Goal: Transaction & Acquisition: Purchase product/service

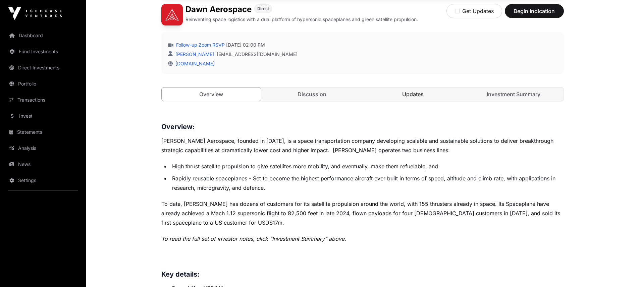
click at [405, 96] on link "Updates" at bounding box center [413, 94] width 100 height 13
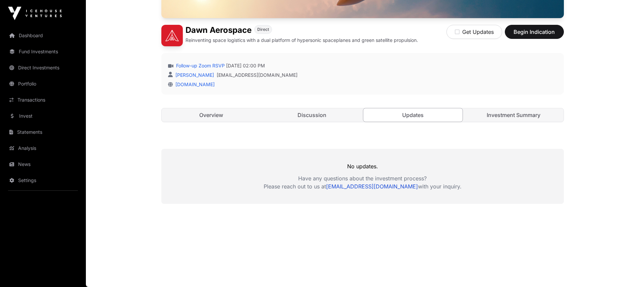
scroll to position [169, 0]
click at [497, 118] on link "Investment Summary" at bounding box center [514, 114] width 100 height 13
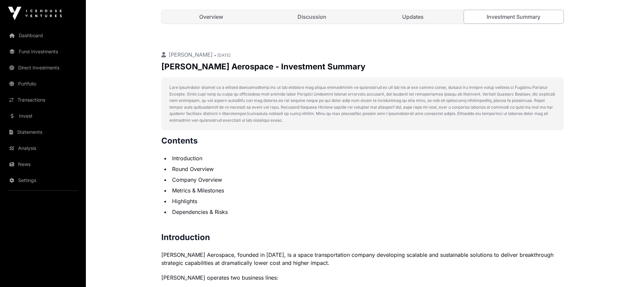
scroll to position [234, 0]
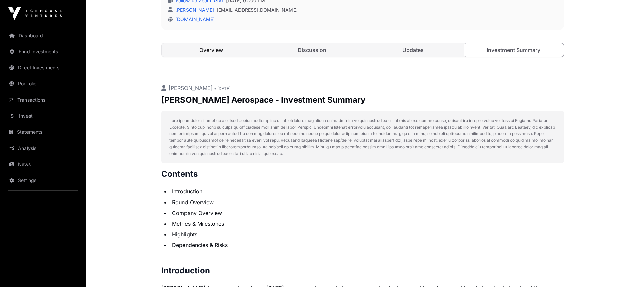
click at [201, 51] on link "Overview" at bounding box center [212, 49] width 100 height 13
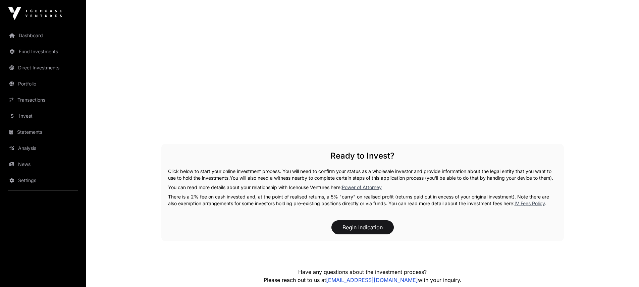
scroll to position [932, 0]
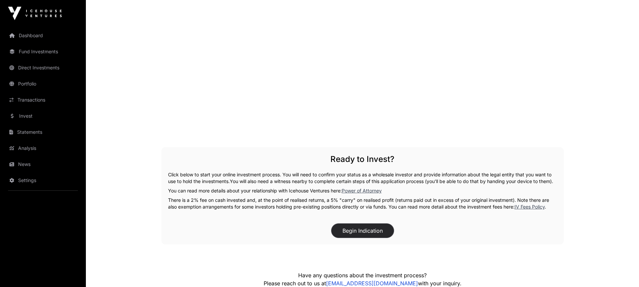
click at [374, 238] on button "Begin Indication" at bounding box center [362, 231] width 62 height 14
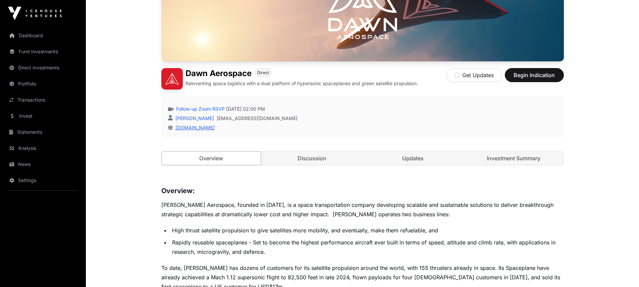
scroll to position [108, 0]
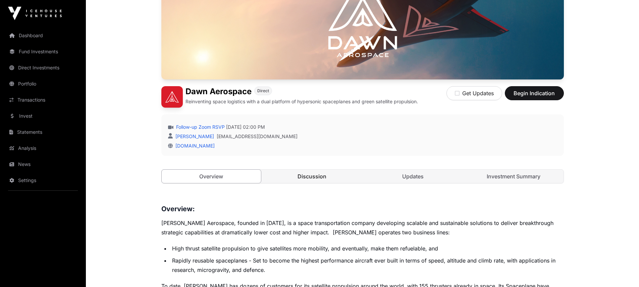
click at [322, 178] on link "Discussion" at bounding box center [312, 176] width 100 height 13
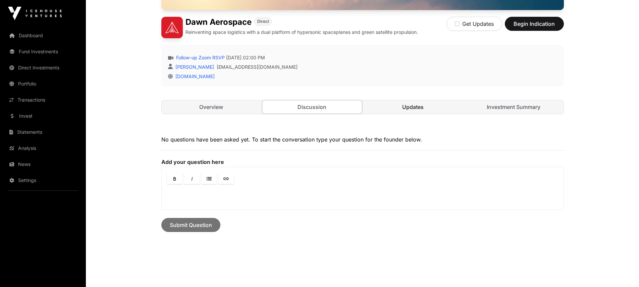
click at [417, 109] on link "Updates" at bounding box center [413, 106] width 100 height 13
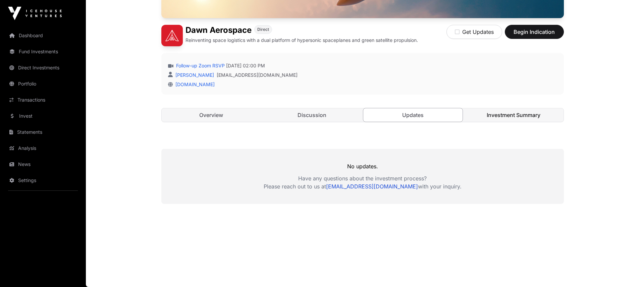
click at [506, 114] on link "Investment Summary" at bounding box center [514, 114] width 100 height 13
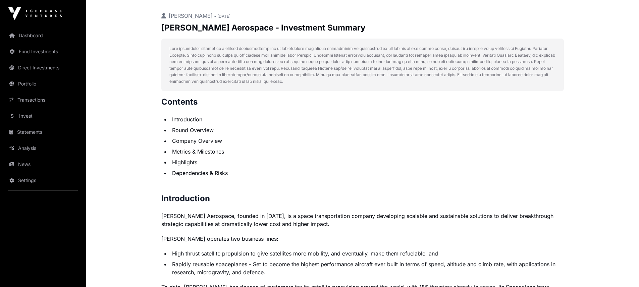
scroll to position [311, 0]
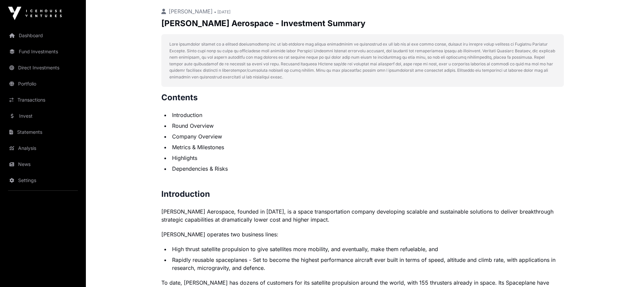
click at [188, 116] on li "Introduction" at bounding box center [367, 115] width 394 height 8
click at [192, 127] on li "Round Overview" at bounding box center [367, 126] width 394 height 8
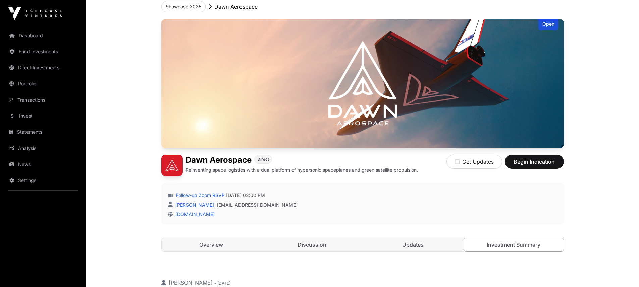
scroll to position [120, 0]
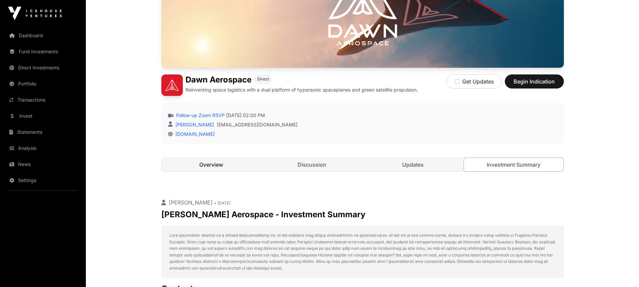
click at [219, 164] on link "Overview" at bounding box center [212, 164] width 100 height 13
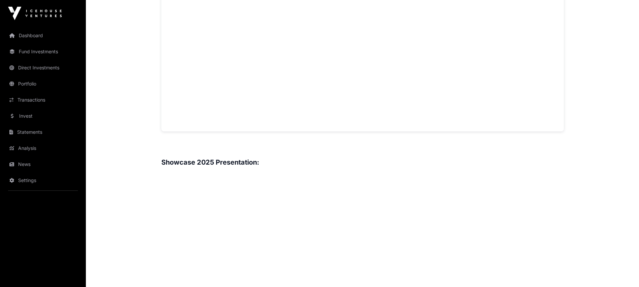
scroll to position [656, 0]
drag, startPoint x: 471, startPoint y: 163, endPoint x: 457, endPoint y: 144, distance: 24.1
click at [471, 163] on h3 "Showcase 2025 Presentation:" at bounding box center [362, 161] width 402 height 11
drag, startPoint x: 149, startPoint y: 176, endPoint x: 166, endPoint y: 169, distance: 18.2
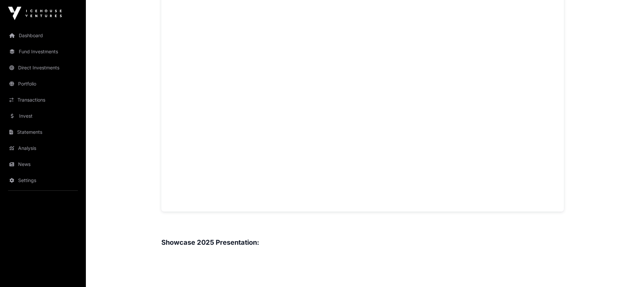
click at [149, 176] on div "Showcase 2025 [PERSON_NAME] Aerospace Open [PERSON_NAME] Aerospace Direct Reinv…" at bounding box center [362, 139] width 429 height 1372
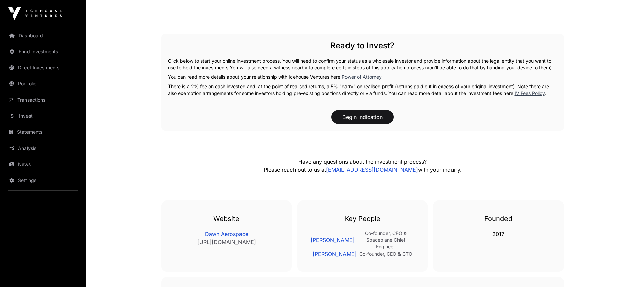
scroll to position [996, 0]
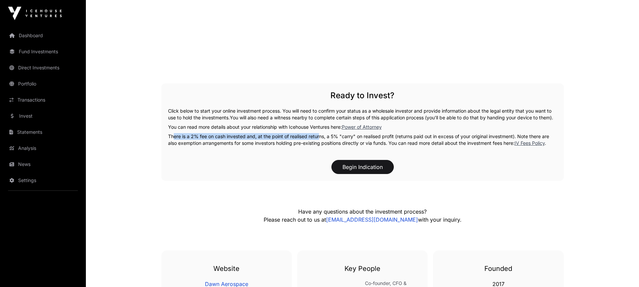
drag, startPoint x: 170, startPoint y: 144, endPoint x: 317, endPoint y: 142, distance: 146.6
click at [317, 142] on p "There is a 2% fee on cash invested and, at the point of realised returns, a 5% …" at bounding box center [362, 139] width 389 height 13
click at [290, 147] on p "There is a 2% fee on cash invested and, at the point of realised returns, a 5% …" at bounding box center [362, 139] width 389 height 13
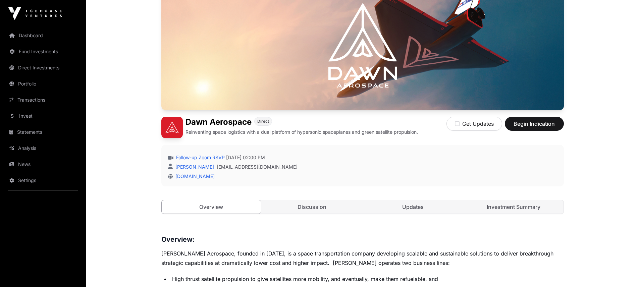
scroll to position [131, 0]
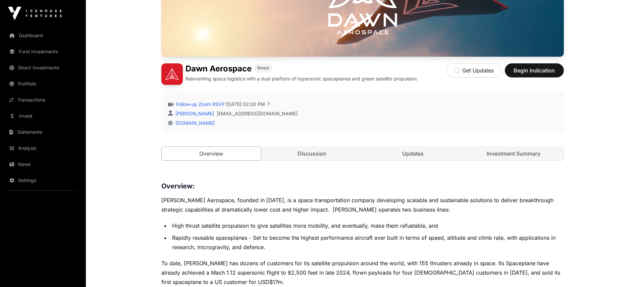
drag, startPoint x: 254, startPoint y: 103, endPoint x: 251, endPoint y: 104, distance: 3.4
click at [270, 107] on span "[DATE] 02:00 PM" at bounding box center [248, 104] width 44 height 7
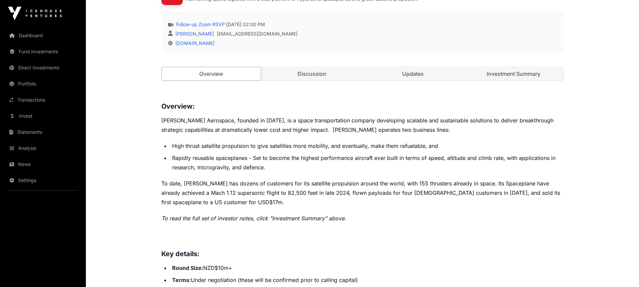
scroll to position [190, 0]
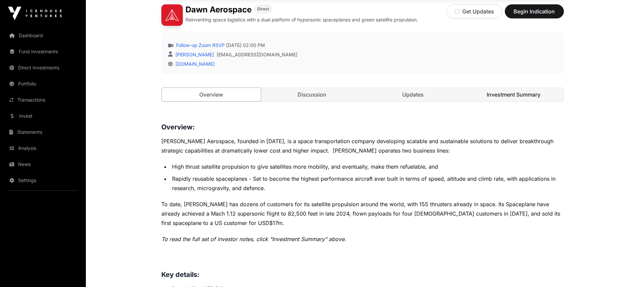
click at [516, 98] on link "Investment Summary" at bounding box center [514, 94] width 100 height 13
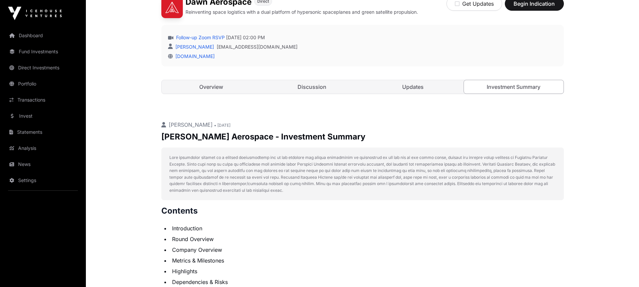
scroll to position [226, 0]
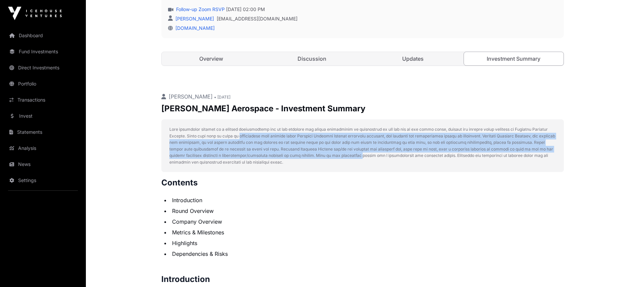
drag, startPoint x: 239, startPoint y: 134, endPoint x: 359, endPoint y: 156, distance: 122.3
click at [359, 156] on p at bounding box center [362, 145] width 386 height 39
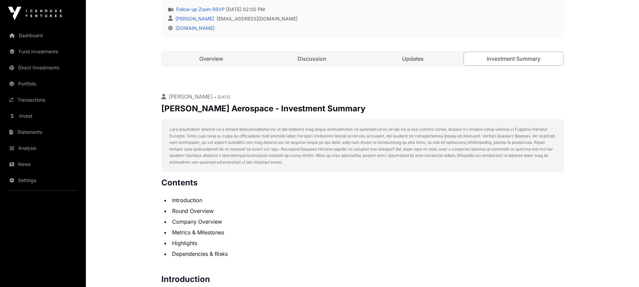
click at [188, 129] on p at bounding box center [362, 145] width 386 height 39
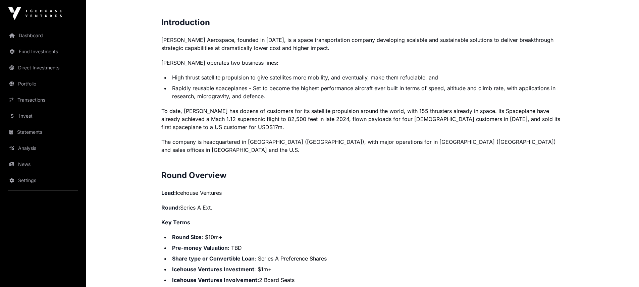
scroll to position [486, 0]
